Goal: Task Accomplishment & Management: Complete application form

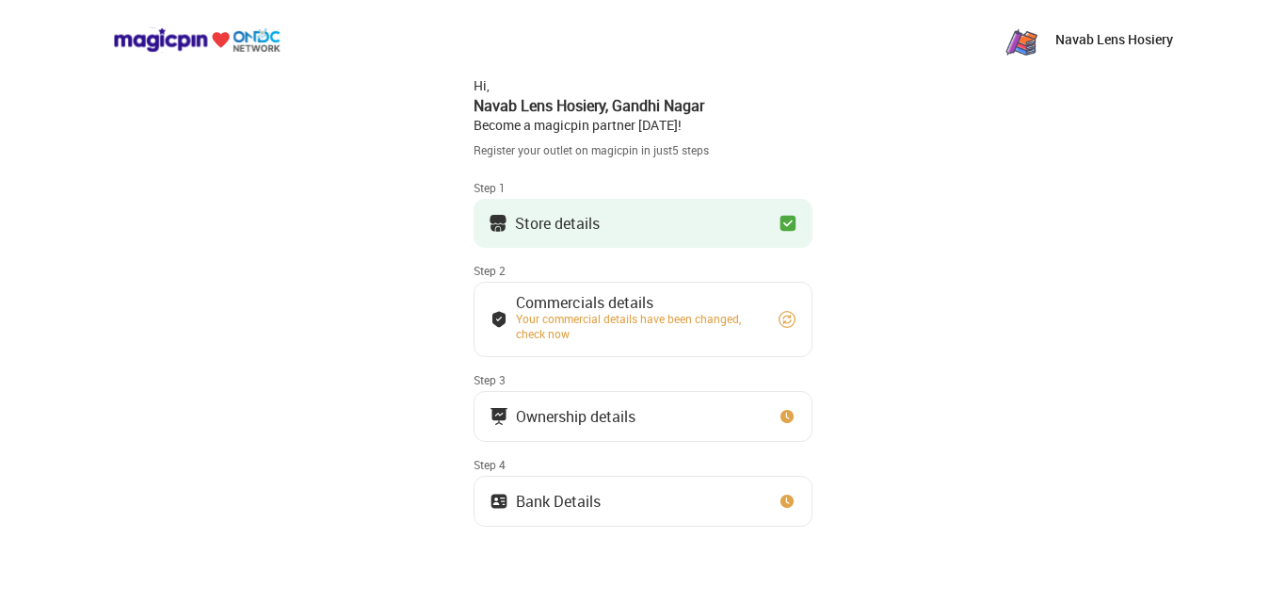
click at [658, 221] on button "Store details" at bounding box center [643, 223] width 339 height 49
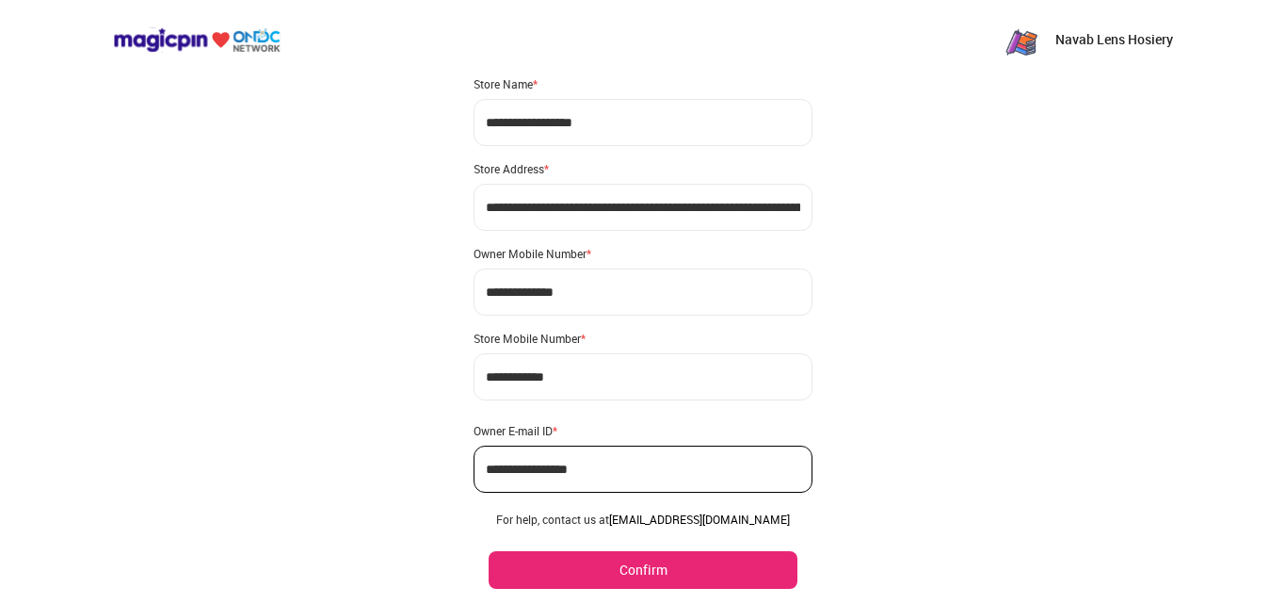
scroll to position [111, 0]
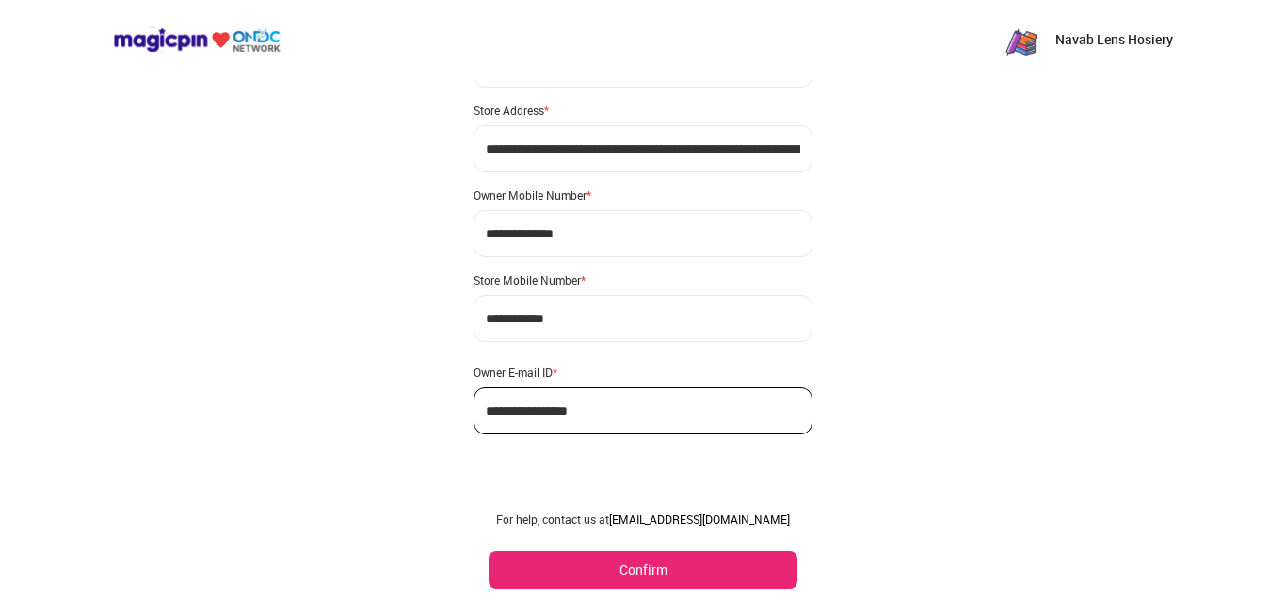
click at [555, 567] on button "Confirm" at bounding box center [643, 570] width 309 height 38
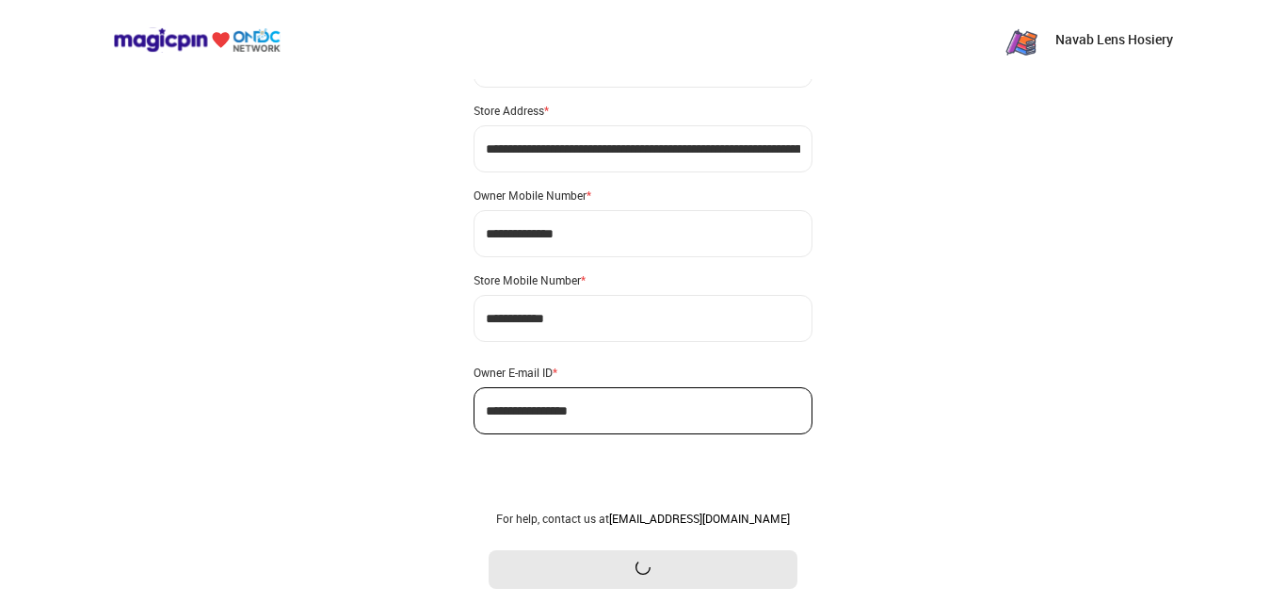
scroll to position [0, 0]
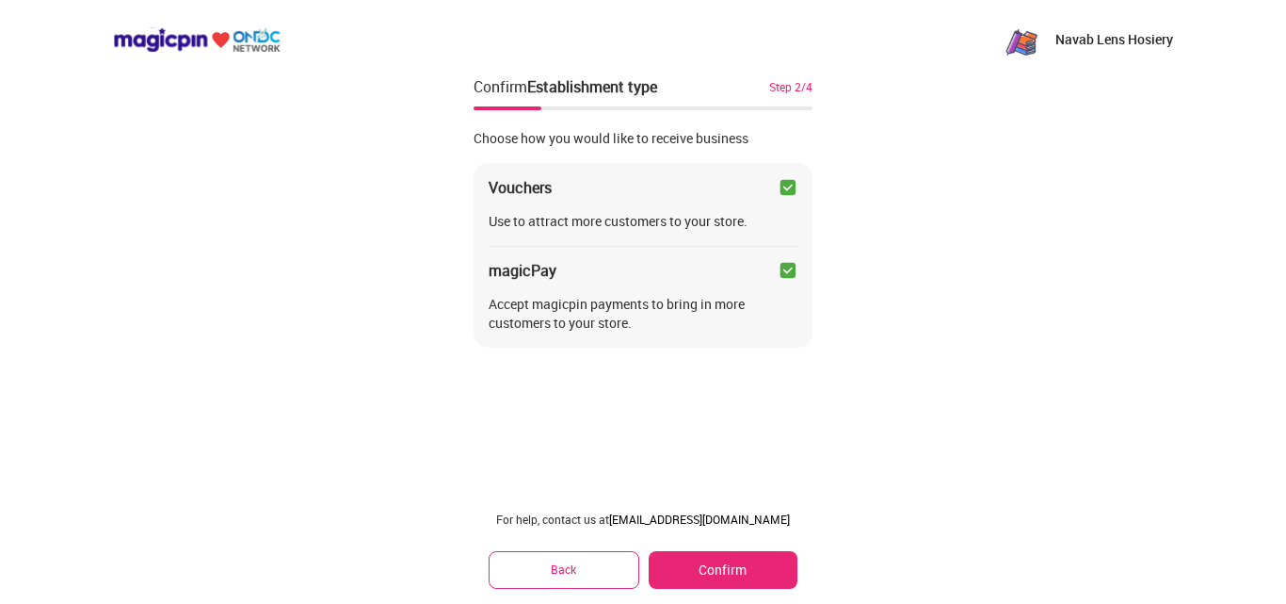
click at [704, 570] on button "Confirm" at bounding box center [723, 570] width 149 height 38
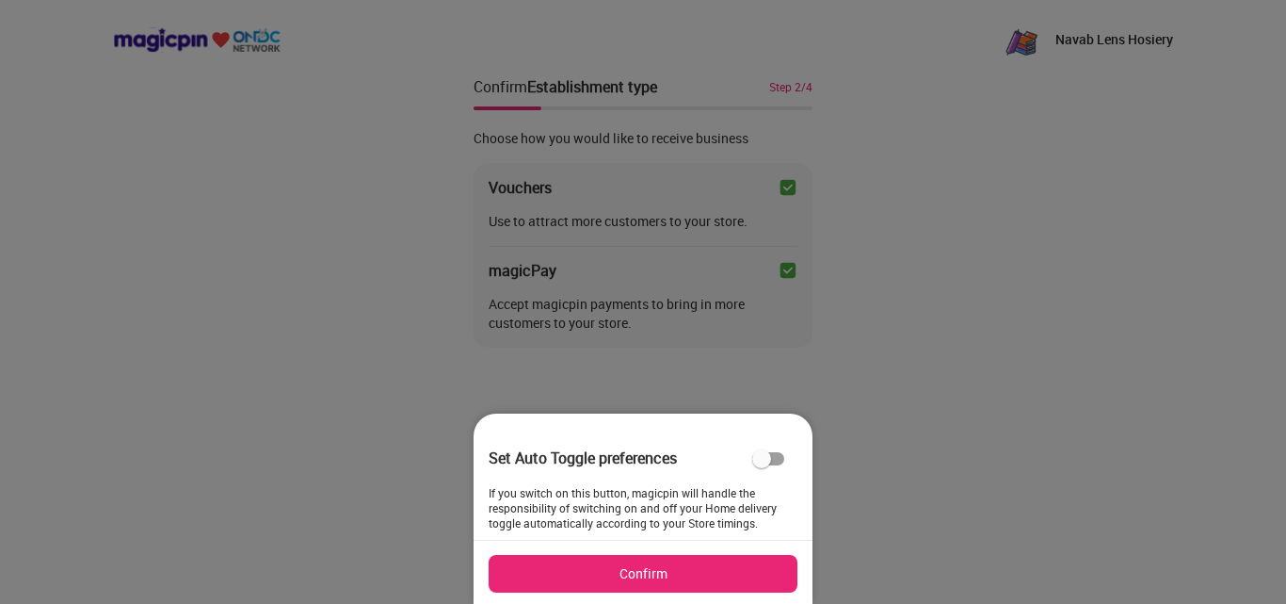
click at [658, 576] on button "Confirm" at bounding box center [643, 574] width 309 height 38
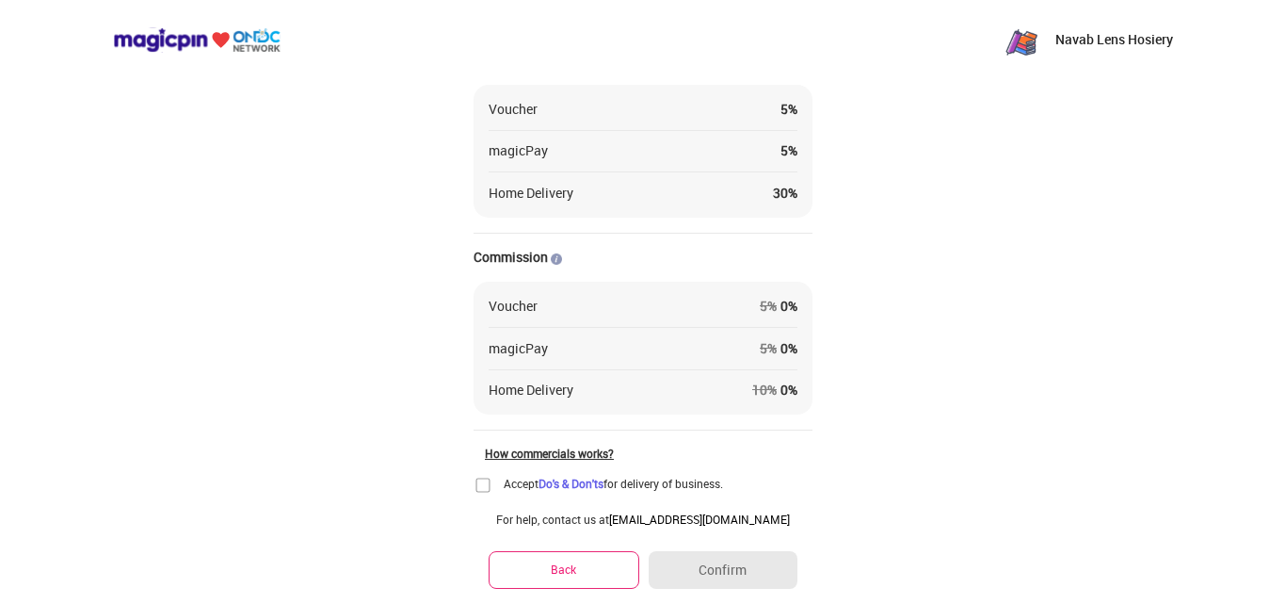
scroll to position [218, 0]
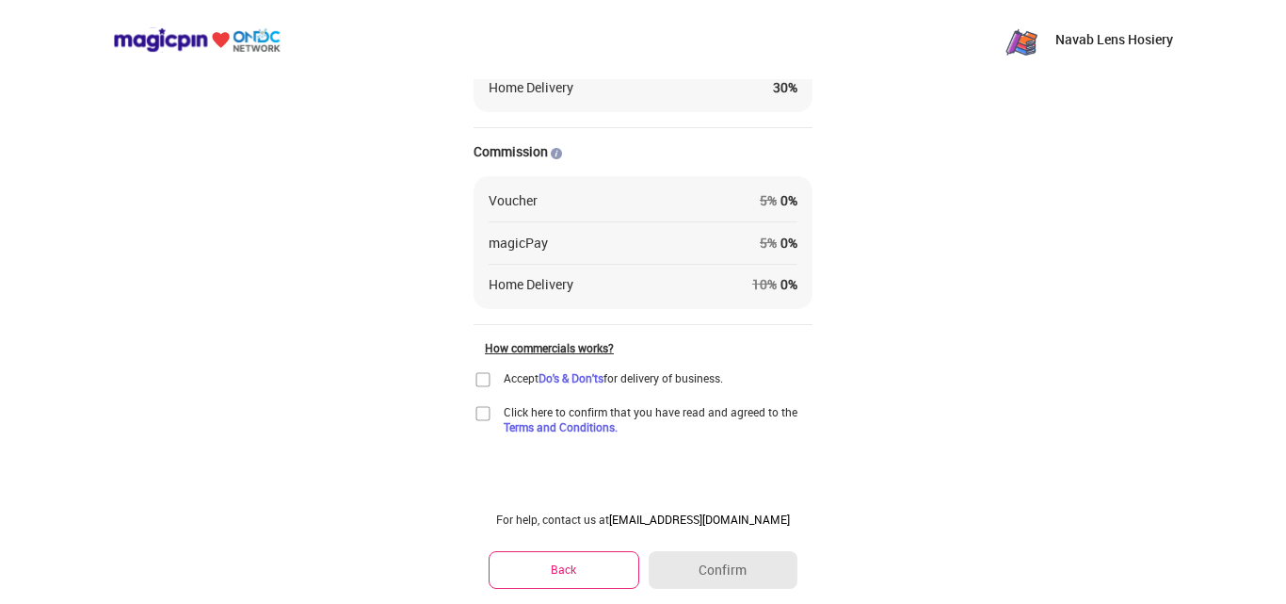
click at [481, 378] on img at bounding box center [483, 379] width 19 height 19
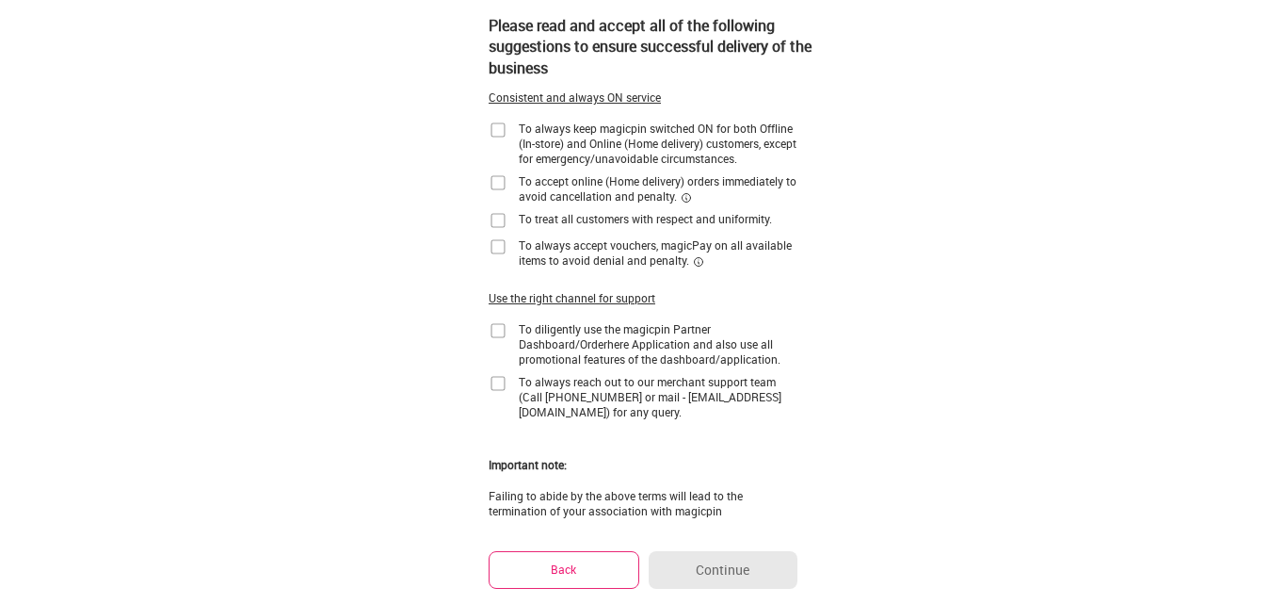
scroll to position [0, 0]
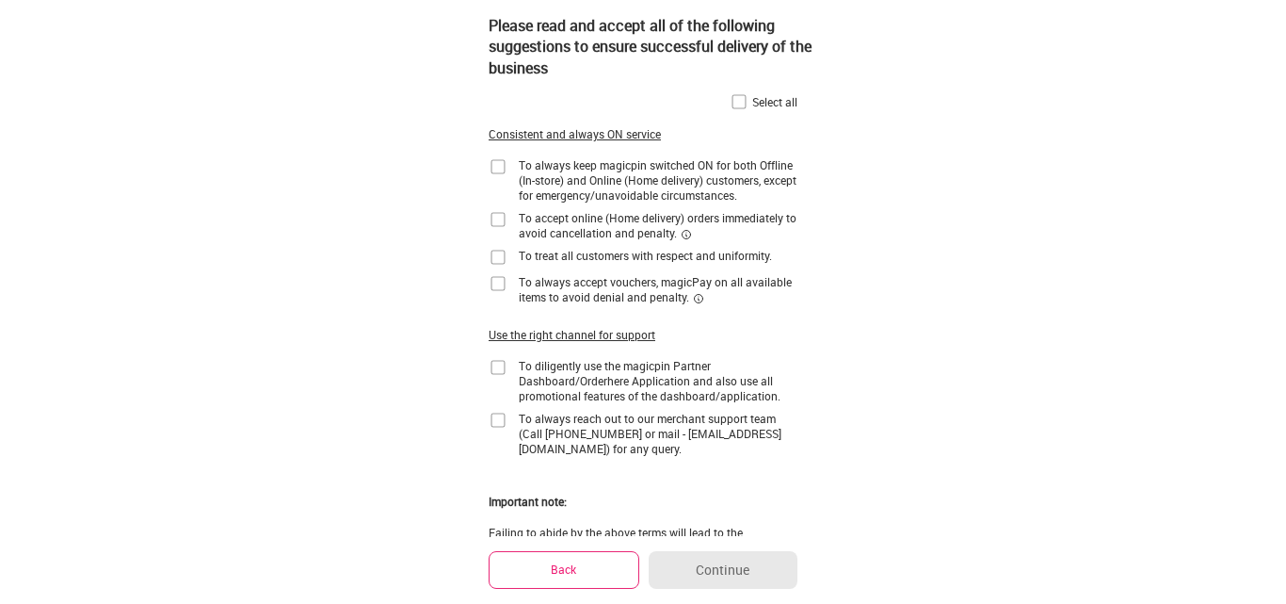
click at [503, 167] on img at bounding box center [498, 166] width 19 height 19
drag, startPoint x: 782, startPoint y: 77, endPoint x: 738, endPoint y: 97, distance: 48.5
click at [738, 97] on img at bounding box center [739, 101] width 19 height 19
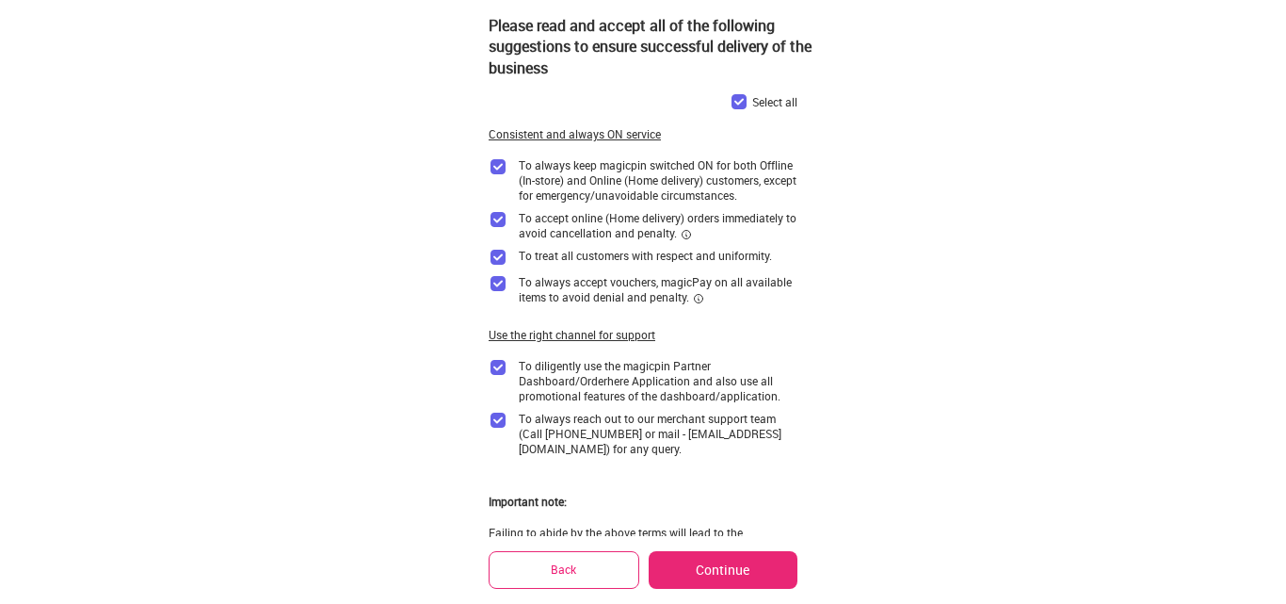
click at [735, 556] on button "Continue" at bounding box center [723, 570] width 149 height 38
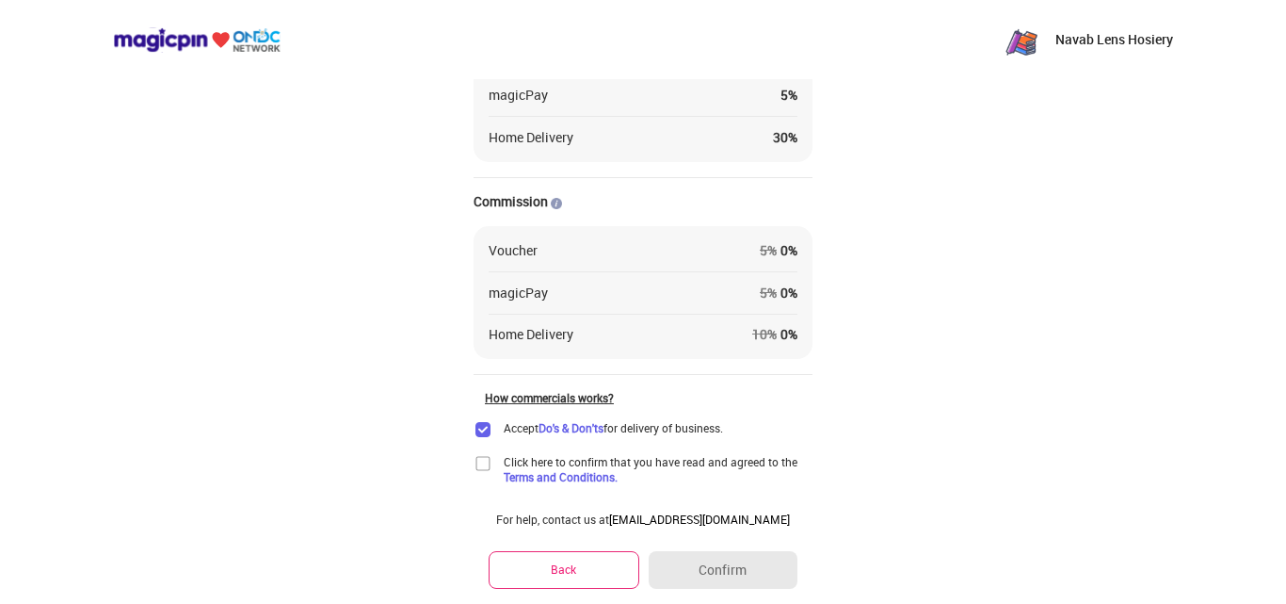
scroll to position [218, 0]
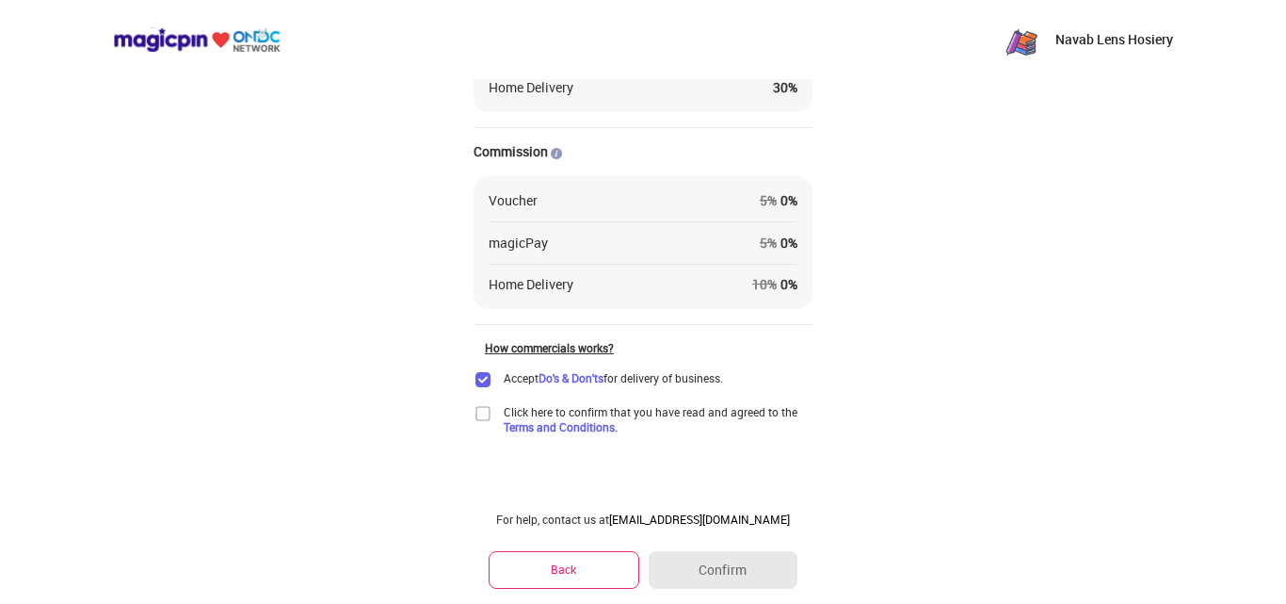
click at [485, 413] on img at bounding box center [483, 413] width 19 height 19
click at [725, 563] on button "Confirm" at bounding box center [723, 570] width 149 height 38
